Goal: Use online tool/utility: Utilize a website feature to perform a specific function

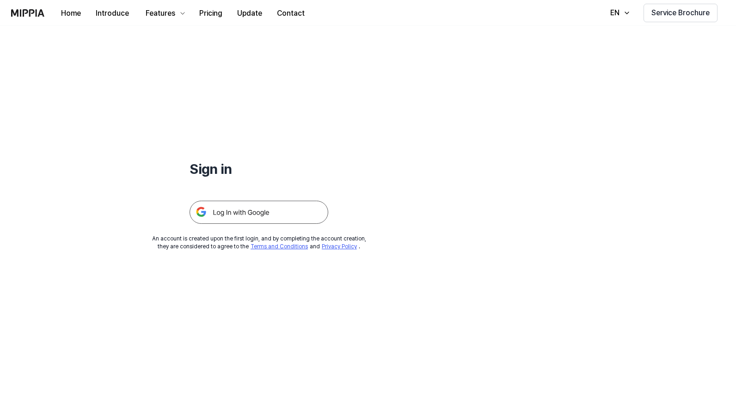
click at [262, 213] on img at bounding box center [258, 212] width 139 height 23
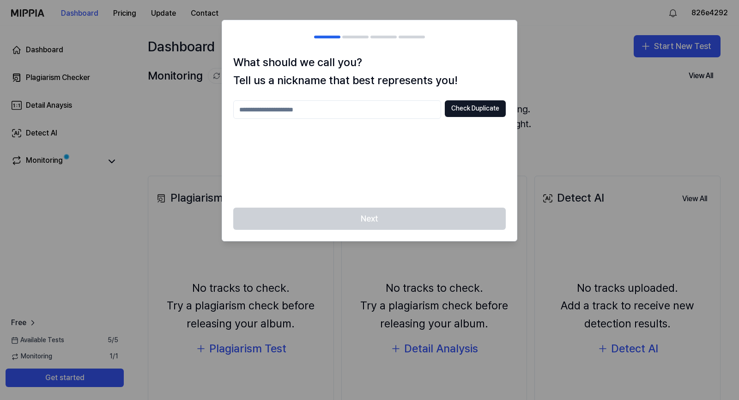
click at [329, 108] on input "text" at bounding box center [337, 109] width 208 height 18
type input "**********"
click at [464, 110] on button "Check Duplicate" at bounding box center [475, 108] width 61 height 17
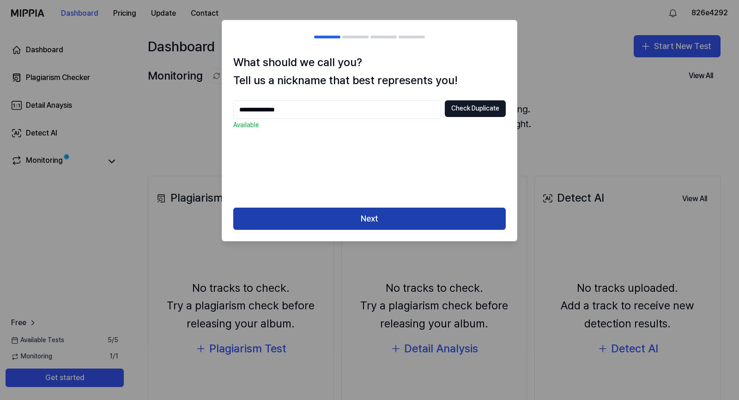
click at [470, 217] on button "Next" at bounding box center [369, 218] width 273 height 22
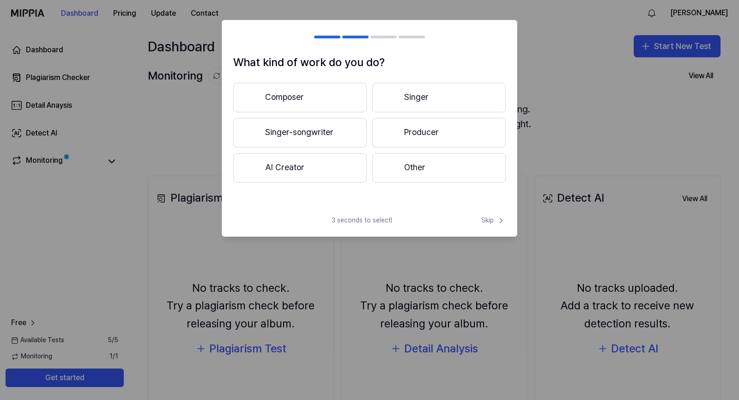
click at [353, 97] on button "Composer" at bounding box center [300, 98] width 134 height 30
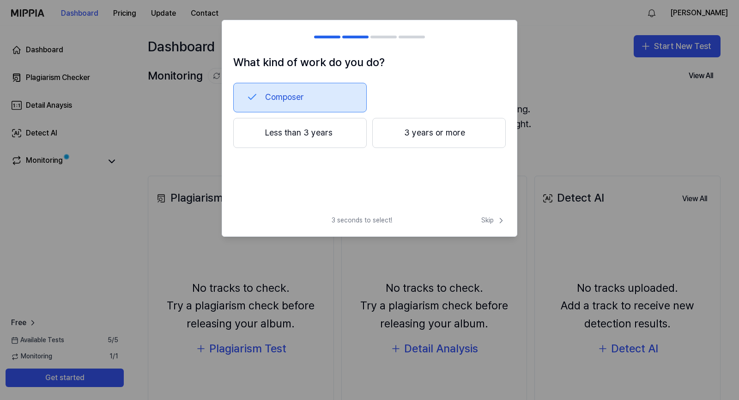
click at [346, 140] on button "Less than 3 years" at bounding box center [300, 133] width 134 height 30
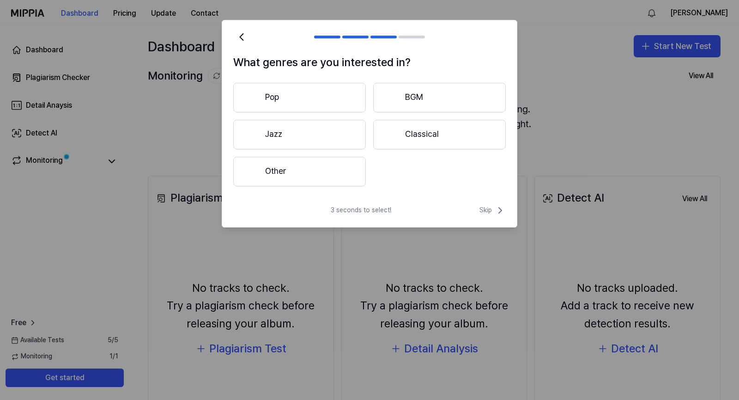
click at [336, 101] on button "Pop" at bounding box center [299, 98] width 133 height 30
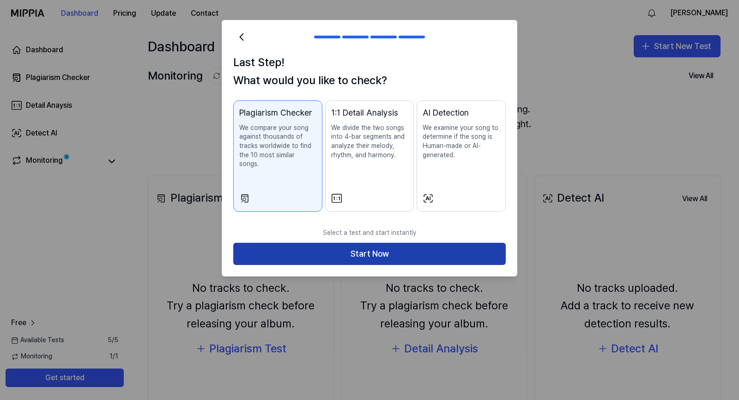
click at [432, 254] on button "Start Now" at bounding box center [369, 254] width 273 height 22
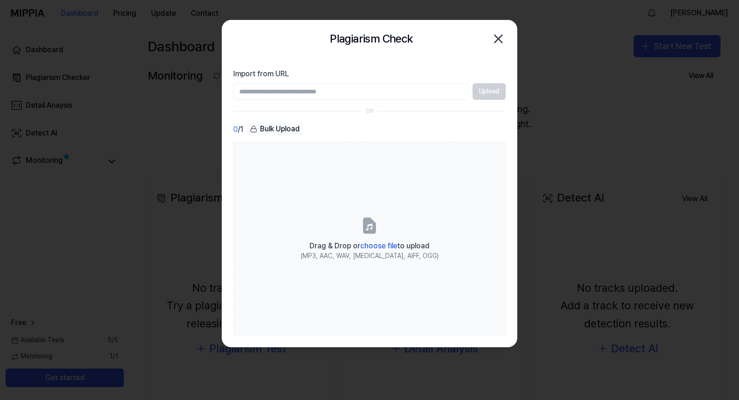
click at [498, 38] on icon "button" at bounding box center [498, 38] width 7 height 7
